Goal: Task Accomplishment & Management: Use online tool/utility

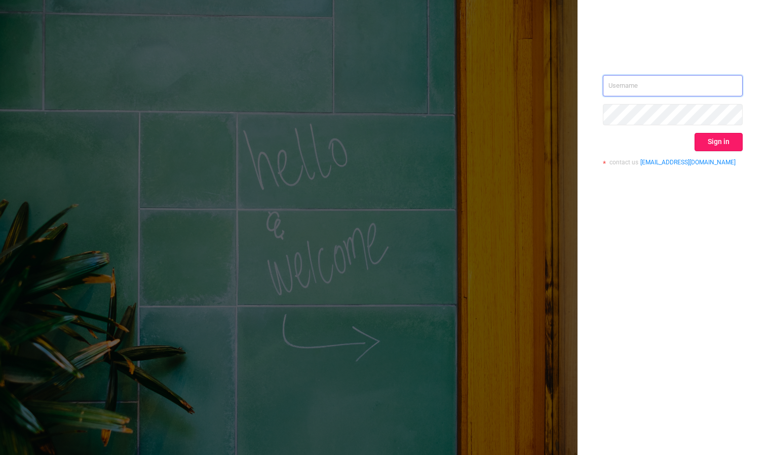
type input "[PERSON_NAME][EMAIL_ADDRESS][DOMAIN_NAME]"
click at [729, 138] on button "Sign in" at bounding box center [719, 142] width 48 height 18
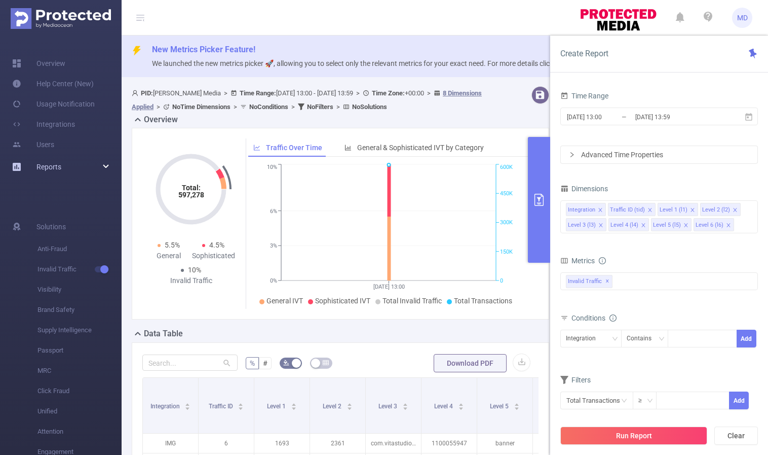
click at [69, 168] on div "Reports" at bounding box center [61, 167] width 122 height 20
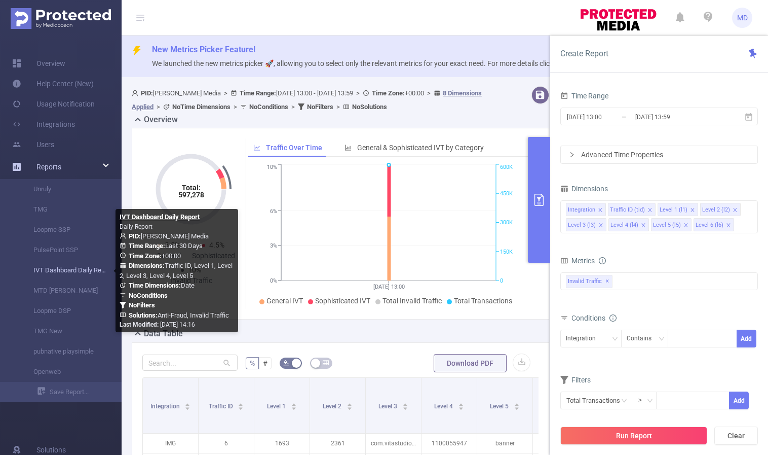
click at [59, 273] on link "IVT Dashboard Daily Report" at bounding box center [64, 270] width 89 height 20
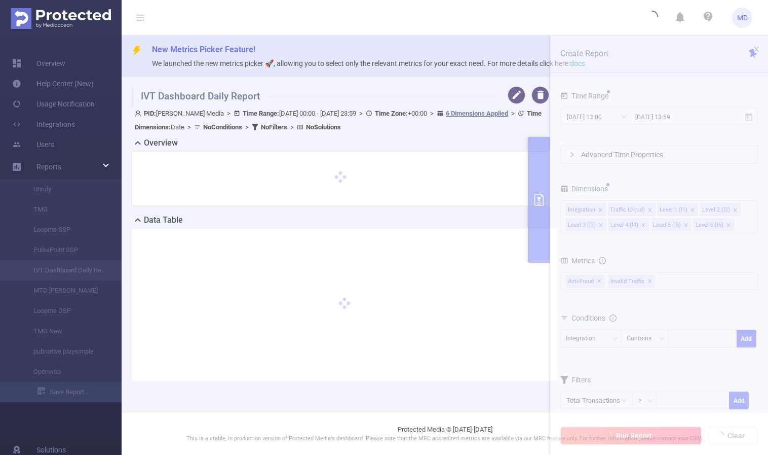
type input "[DATE] 00:00"
type input "[DATE] 23:59"
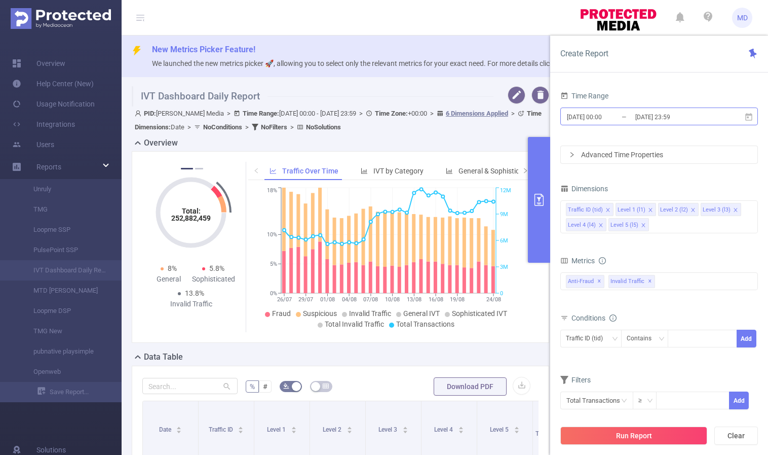
click at [636, 120] on input "[DATE] 23:59" at bounding box center [676, 117] width 82 height 14
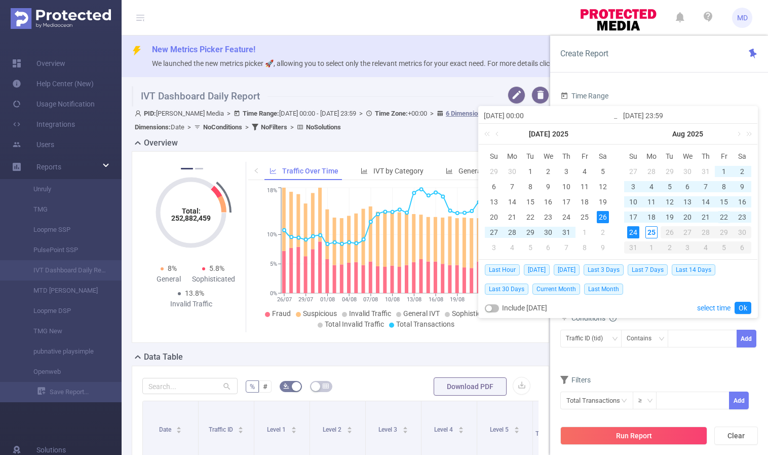
click at [722, 216] on div "22" at bounding box center [724, 217] width 12 height 12
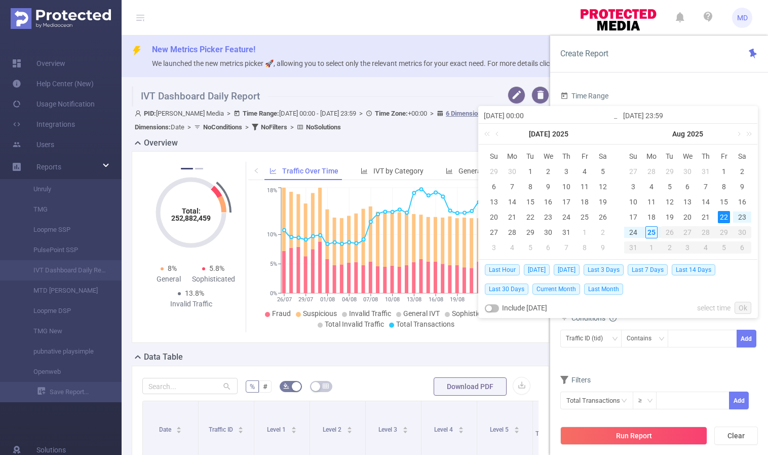
click at [723, 215] on div "22" at bounding box center [724, 217] width 12 height 12
type input "[DATE] 00:00"
type input "[DATE] 23:59"
type input "[DATE] 00:00"
type input "[DATE] 23:59"
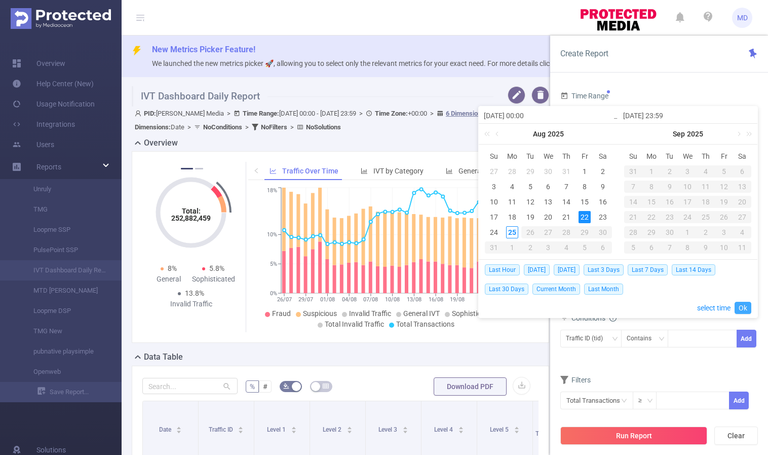
click at [746, 310] on link "Ok" at bounding box center [743, 308] width 17 height 12
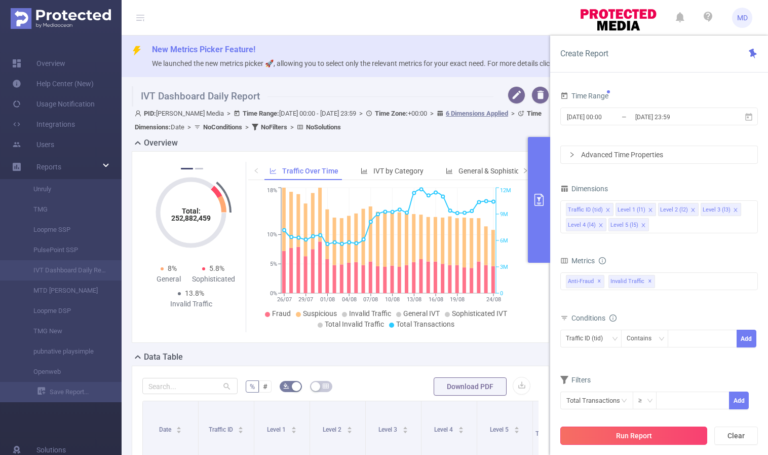
click at [630, 438] on button "Run Report" at bounding box center [634, 435] width 147 height 18
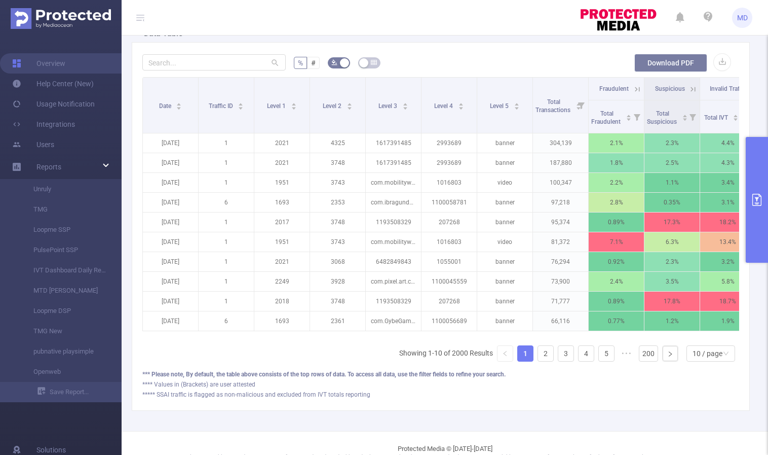
scroll to position [248, 0]
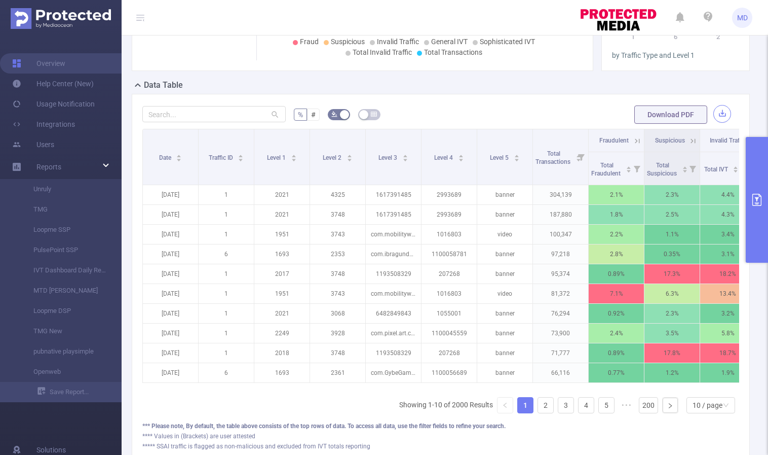
click at [714, 115] on button "button" at bounding box center [723, 114] width 18 height 18
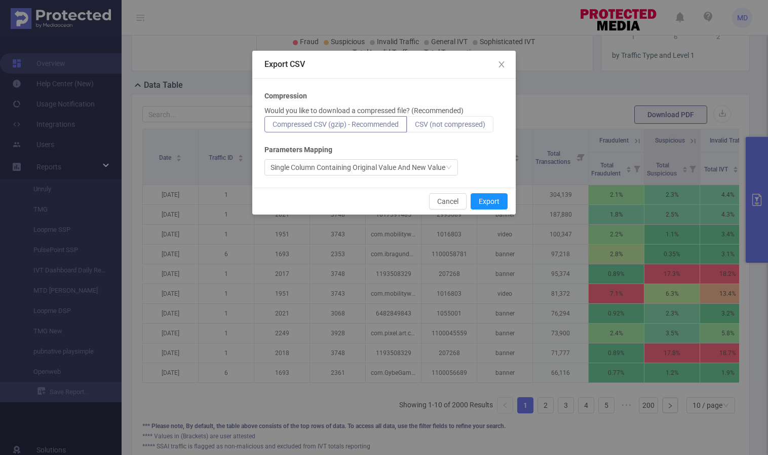
click at [455, 123] on span "CSV (not compressed)" at bounding box center [450, 124] width 70 height 8
click at [415, 127] on input "CSV (not compressed)" at bounding box center [415, 127] width 0 height 0
click at [487, 201] on button "Export" at bounding box center [489, 201] width 37 height 16
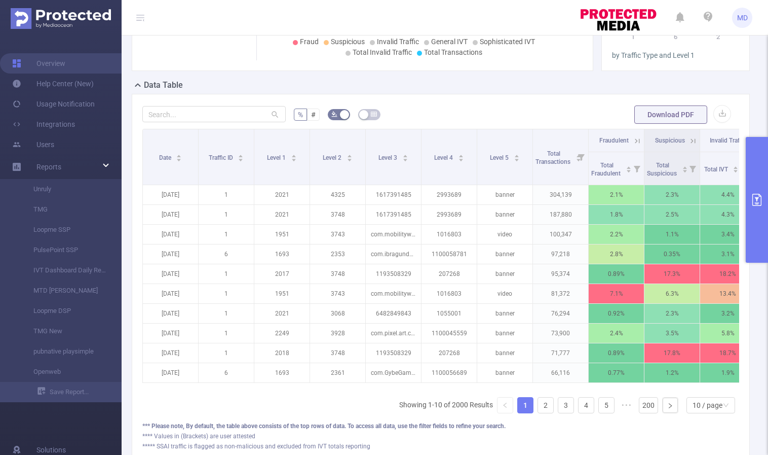
click at [756, 209] on button "primary" at bounding box center [757, 200] width 22 height 126
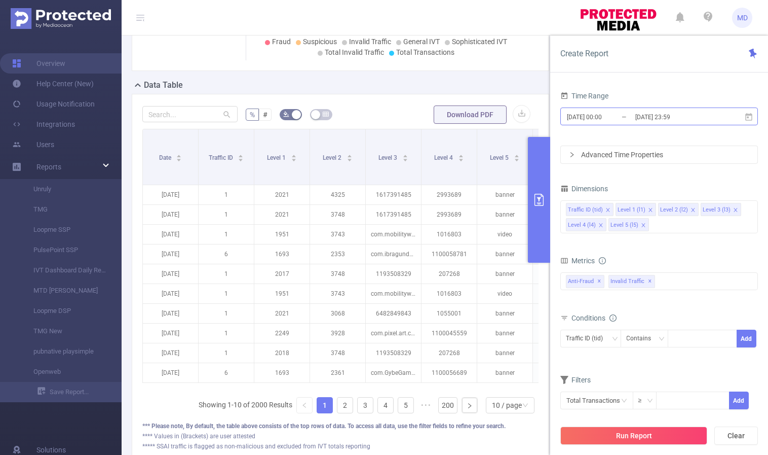
click at [659, 121] on input "[DATE] 23:59" at bounding box center [676, 117] width 82 height 14
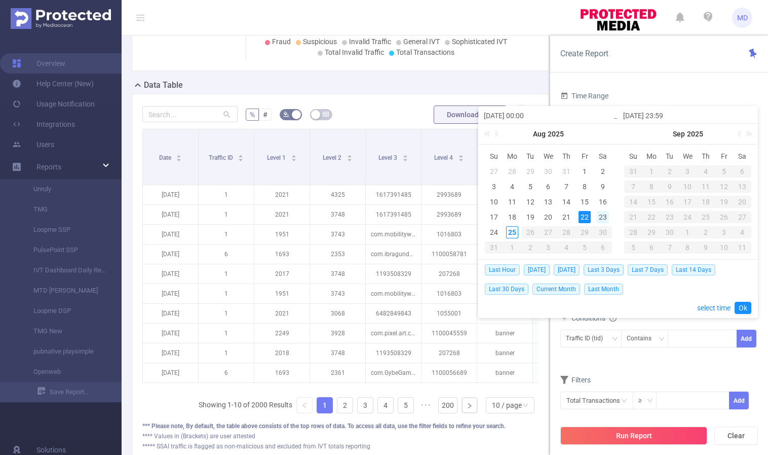
click at [602, 216] on div "23" at bounding box center [603, 217] width 12 height 12
type input "[DATE] 00:00"
type input "[DATE] 23:59"
type input "[DATE] 00:00"
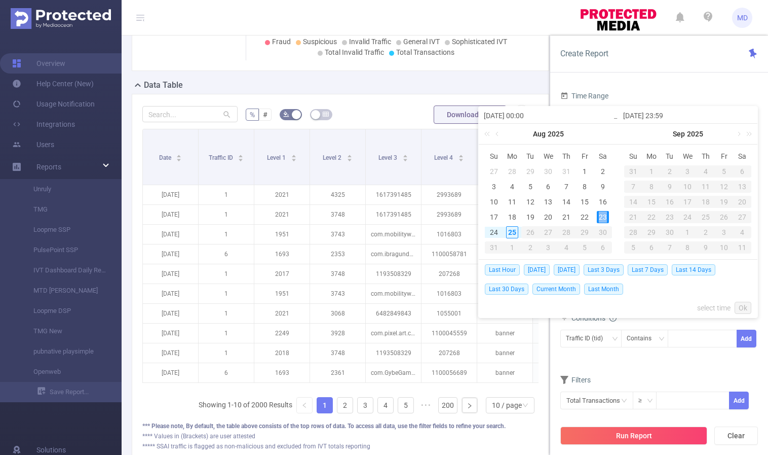
type input "[DATE] 23:59"
click at [746, 308] on link "Ok" at bounding box center [743, 308] width 17 height 12
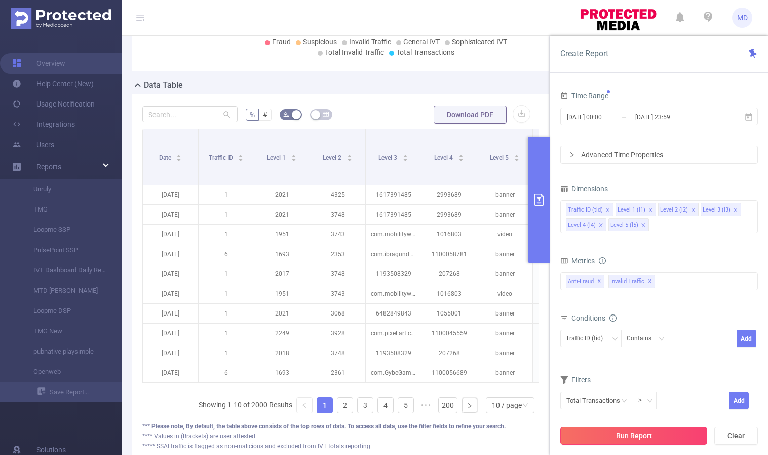
click at [624, 437] on button "Run Report" at bounding box center [634, 435] width 147 height 18
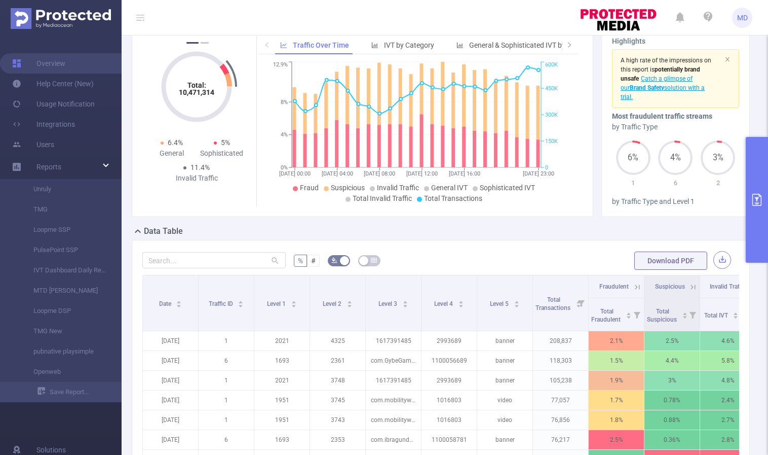
click at [719, 259] on button "button" at bounding box center [723, 260] width 18 height 18
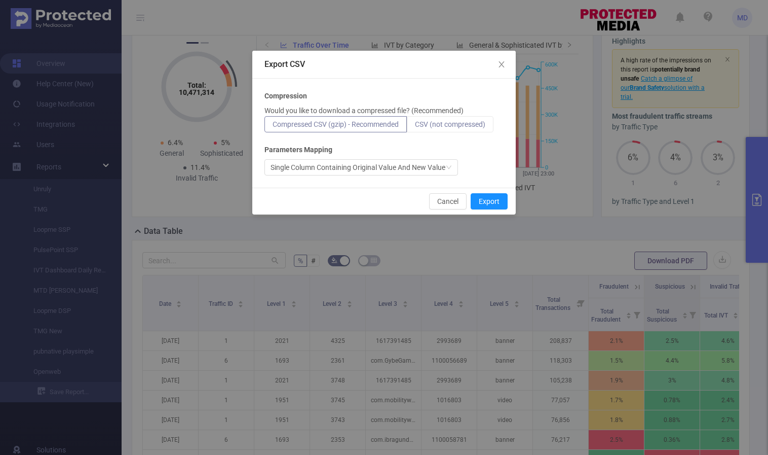
click at [477, 123] on span "CSV (not compressed)" at bounding box center [450, 124] width 70 height 8
click at [415, 127] on input "CSV (not compressed)" at bounding box center [415, 127] width 0 height 0
click at [493, 198] on button "Export" at bounding box center [489, 201] width 37 height 16
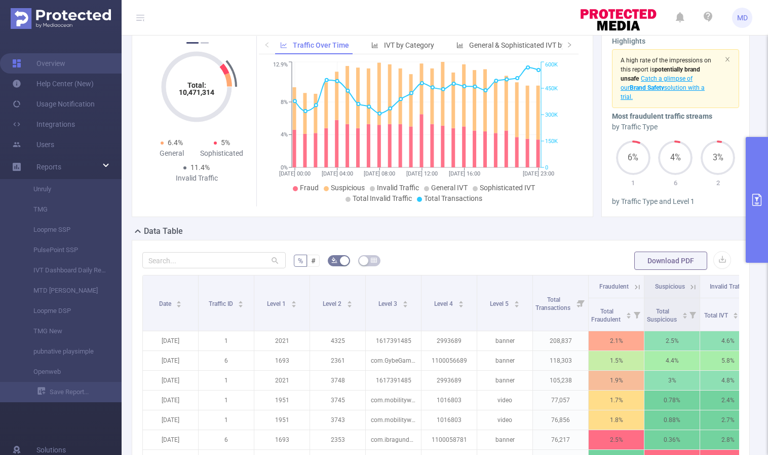
click at [752, 206] on button "primary" at bounding box center [757, 200] width 22 height 126
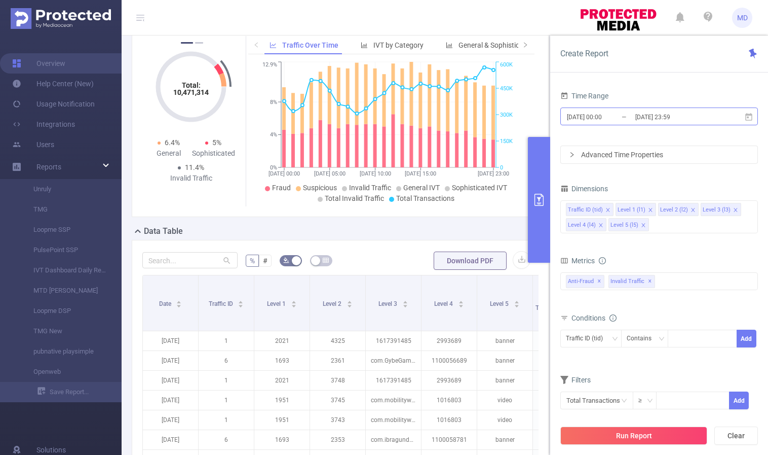
click at [662, 115] on input "[DATE] 23:59" at bounding box center [676, 117] width 82 height 14
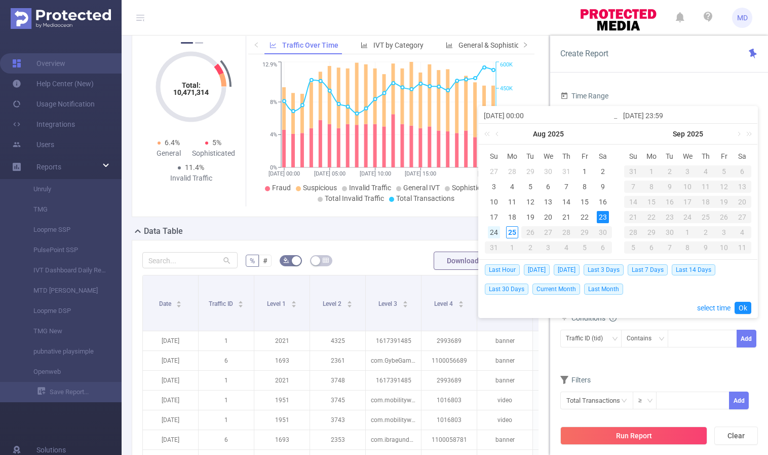
click at [497, 232] on div "24" at bounding box center [494, 232] width 12 height 12
click at [496, 232] on div "24" at bounding box center [494, 232] width 12 height 12
type input "[DATE] 00:00"
type input "[DATE] 23:59"
type input "[DATE] 00:00"
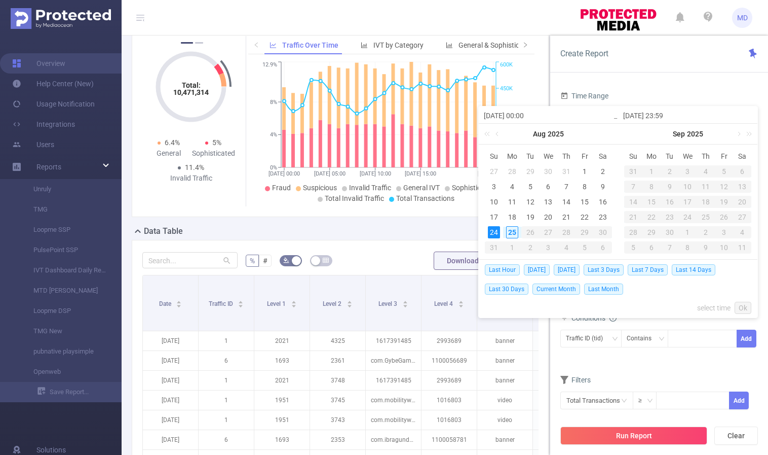
type input "[DATE] 23:59"
click at [745, 307] on link "Ok" at bounding box center [743, 308] width 17 height 12
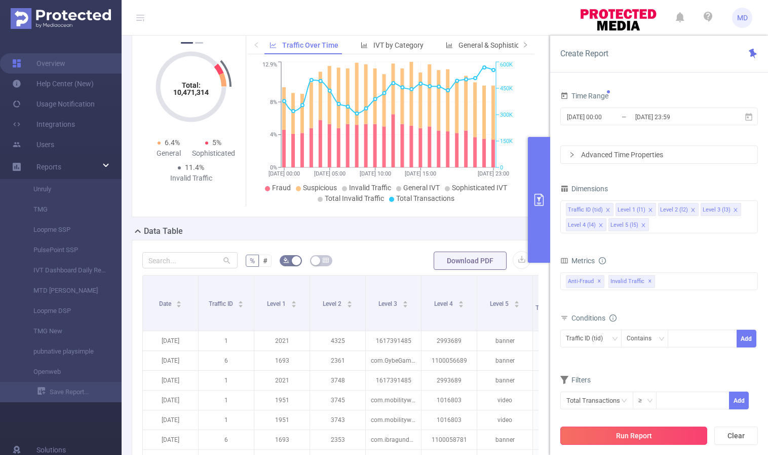
click at [643, 436] on button "Run Report" at bounding box center [634, 435] width 147 height 18
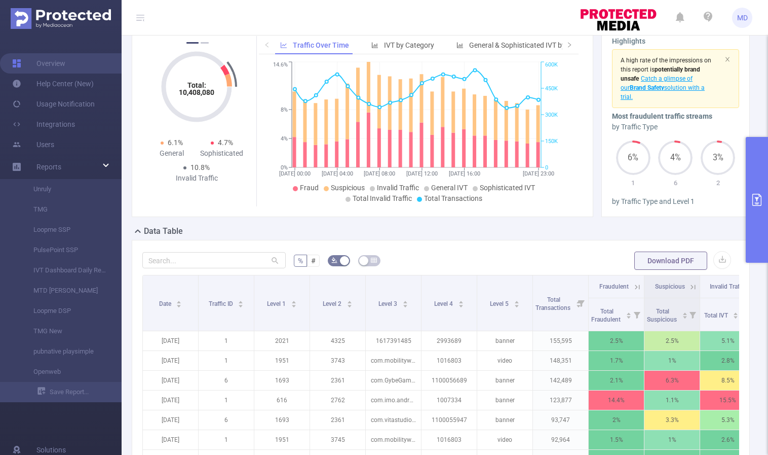
click at [755, 198] on icon "primary" at bounding box center [757, 200] width 12 height 12
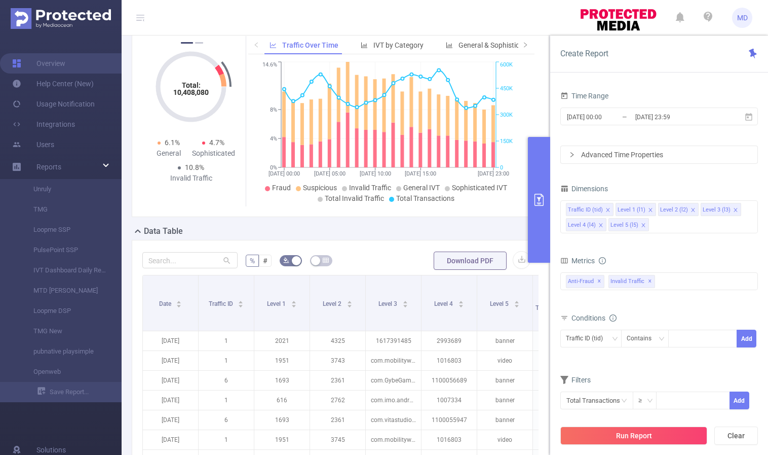
click at [538, 203] on icon "primary" at bounding box center [539, 200] width 9 height 12
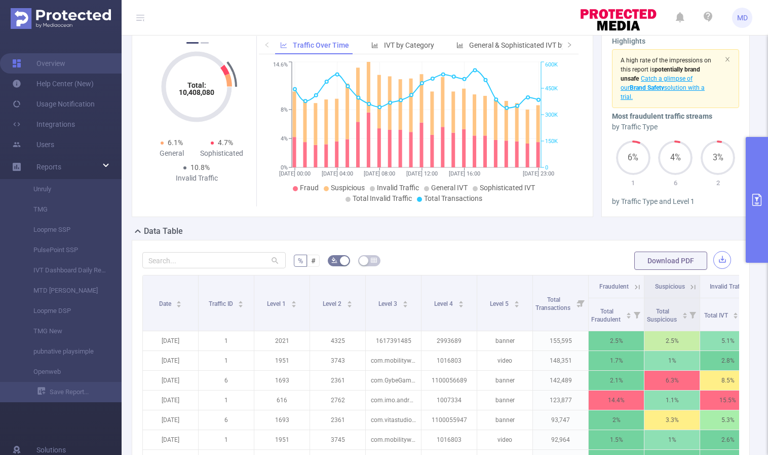
click at [714, 261] on button "button" at bounding box center [723, 260] width 18 height 18
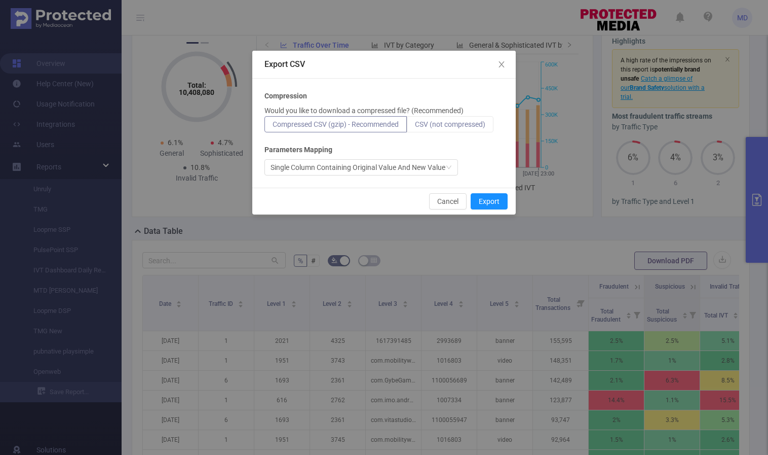
click at [477, 123] on span "CSV (not compressed)" at bounding box center [450, 124] width 70 height 8
click at [415, 127] on input "CSV (not compressed)" at bounding box center [415, 127] width 0 height 0
click at [491, 203] on button "Export" at bounding box center [489, 201] width 37 height 16
